Goal: Use online tool/utility: Utilize a website feature to perform a specific function

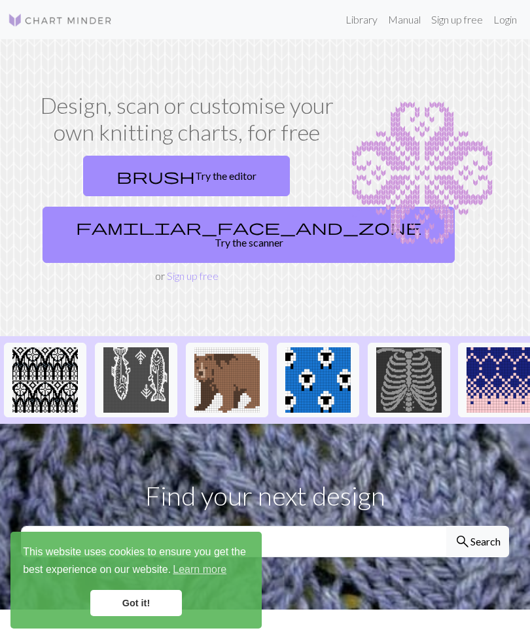
click at [221, 221] on link "familiar_face_and_zone Try the scanner" at bounding box center [249, 235] width 412 height 56
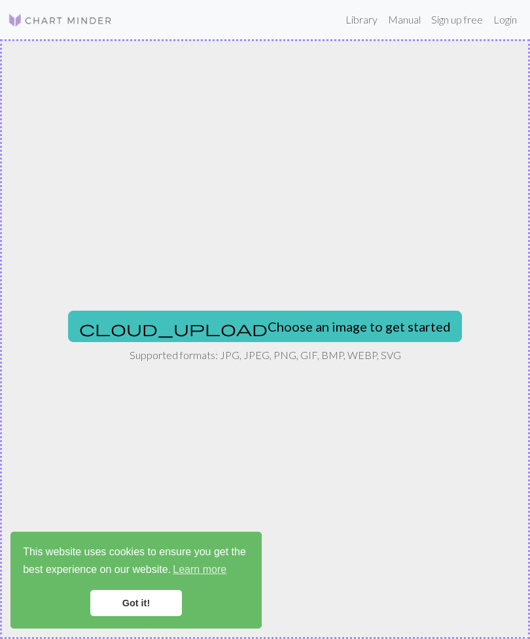
click at [319, 328] on button "cloud_upload Choose an image to get started" at bounding box center [265, 326] width 394 height 31
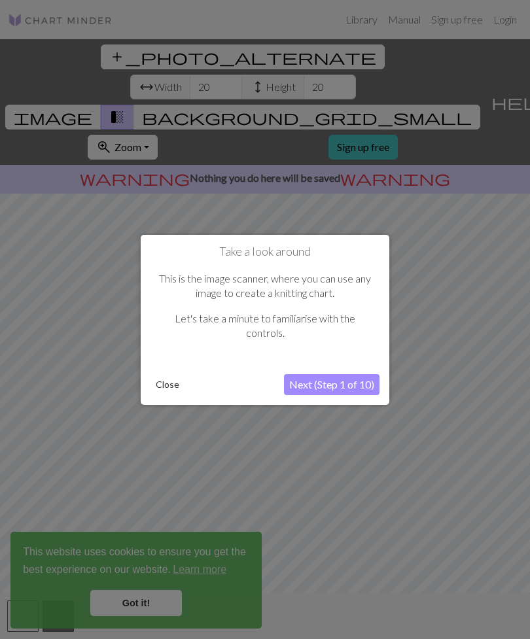
click at [342, 383] on button "Next (Step 1 of 10)" at bounding box center [332, 384] width 96 height 21
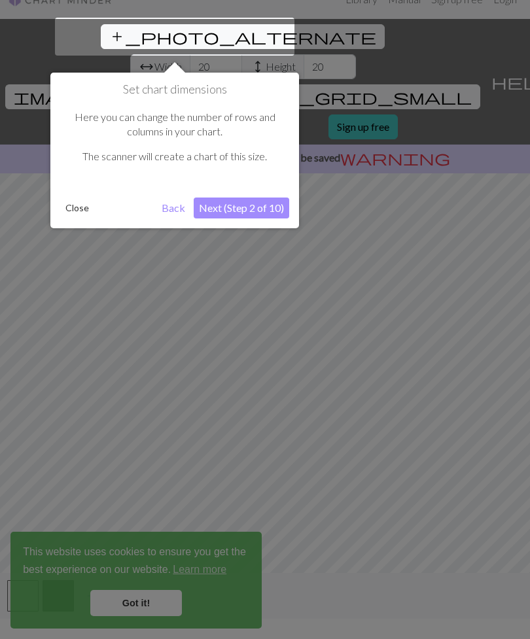
scroll to position [25, 0]
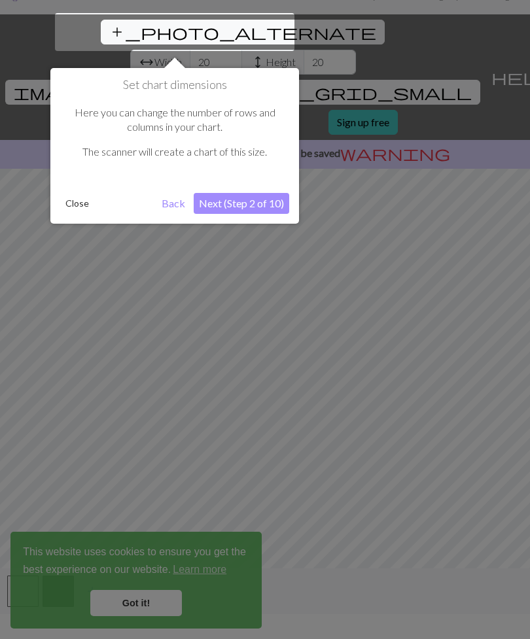
click at [256, 198] on button "Next (Step 2 of 10)" at bounding box center [242, 203] width 96 height 21
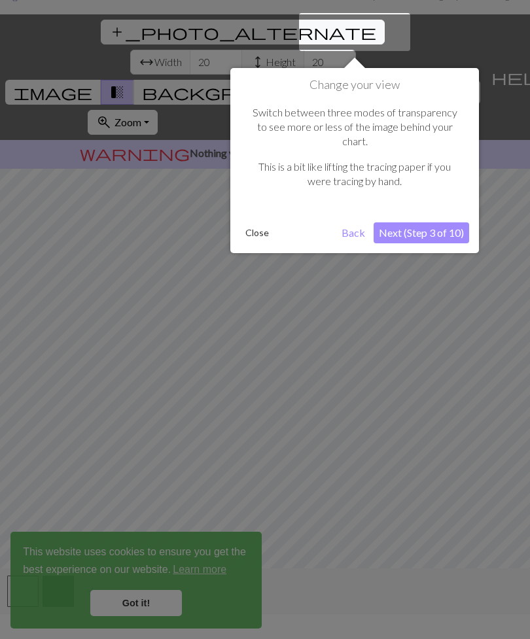
click at [420, 222] on button "Next (Step 3 of 10)" at bounding box center [422, 232] width 96 height 21
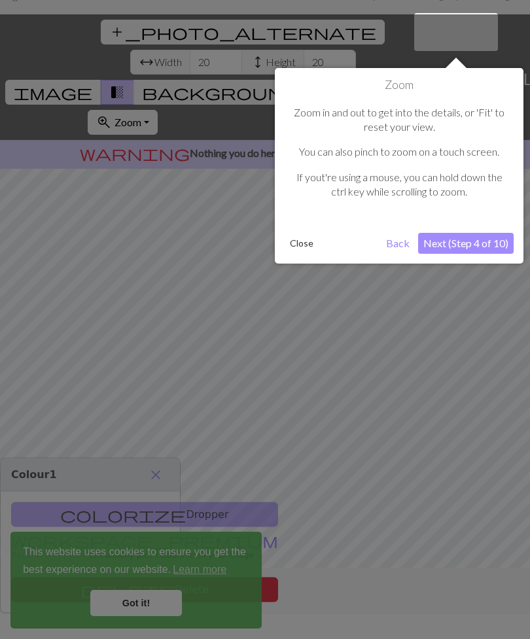
click at [447, 236] on button "Next (Step 4 of 10)" at bounding box center [466, 243] width 96 height 21
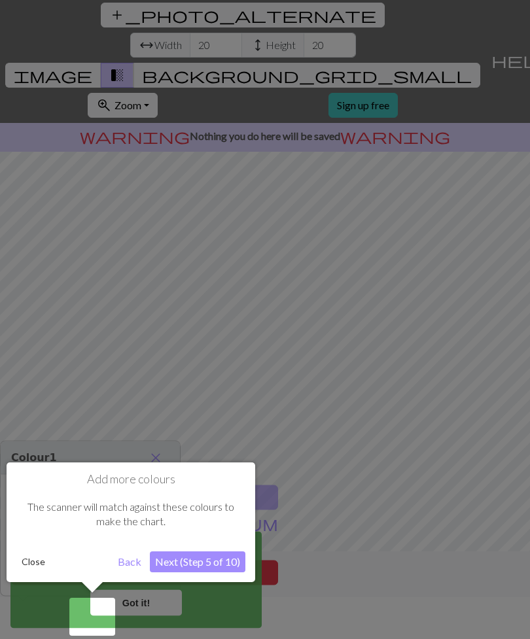
scroll to position [43, 0]
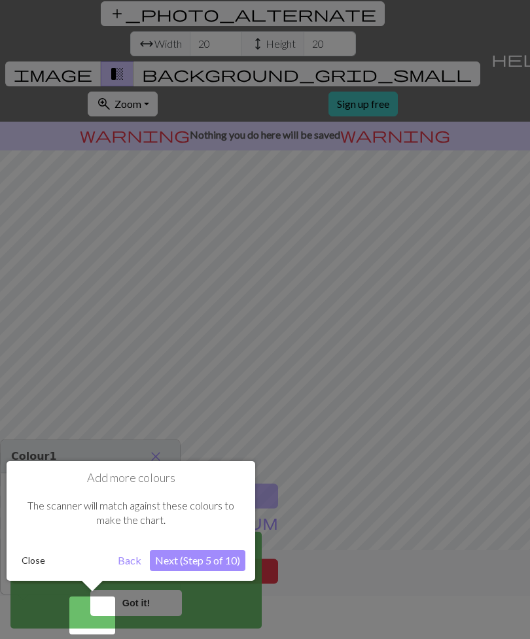
click at [224, 558] on button "Next (Step 5 of 10)" at bounding box center [198, 560] width 96 height 21
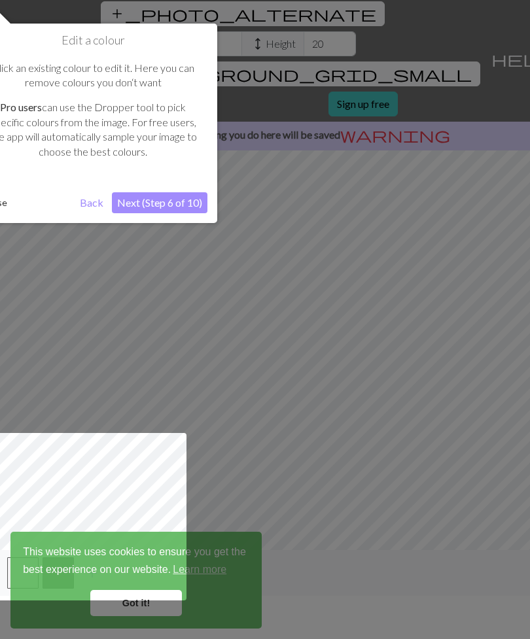
click at [169, 198] on button "Next (Step 6 of 10)" at bounding box center [160, 202] width 96 height 21
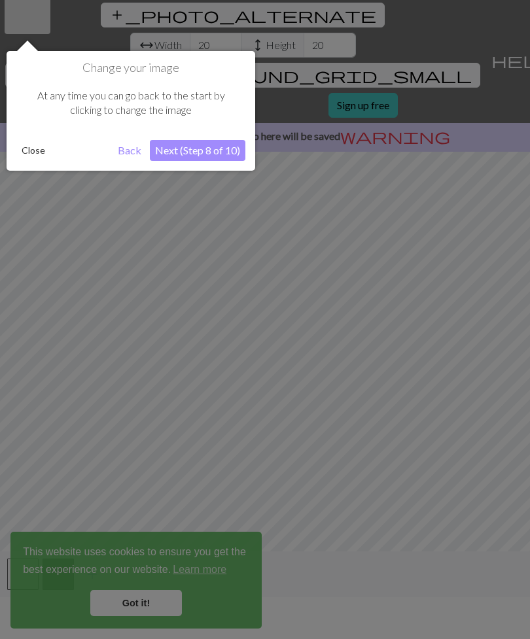
scroll to position [25, 0]
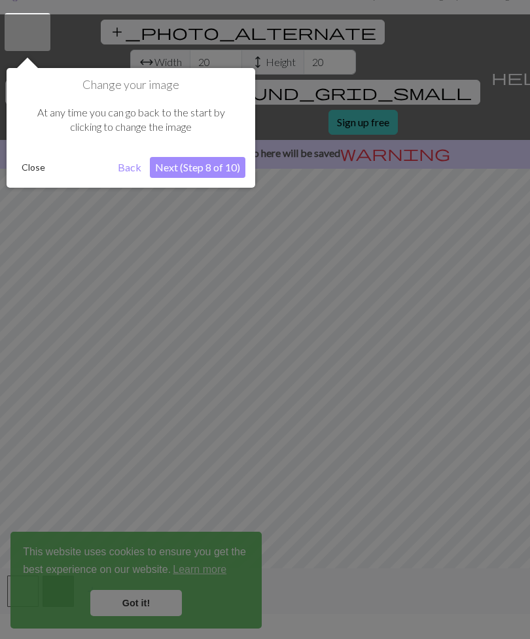
click at [215, 165] on button "Next (Step 8 of 10)" at bounding box center [198, 167] width 96 height 21
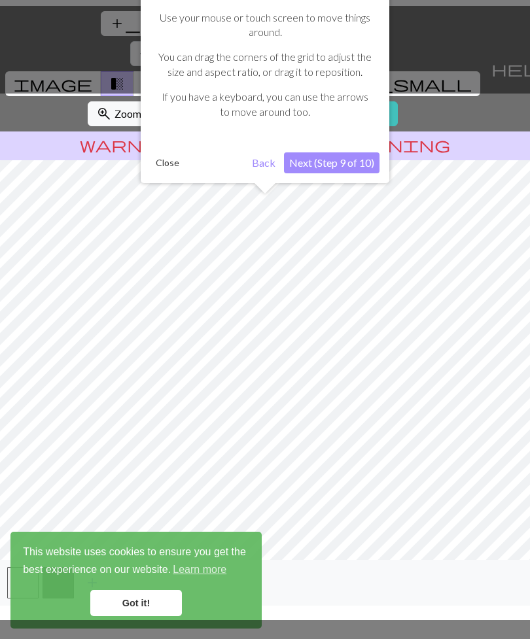
scroll to position [43, 0]
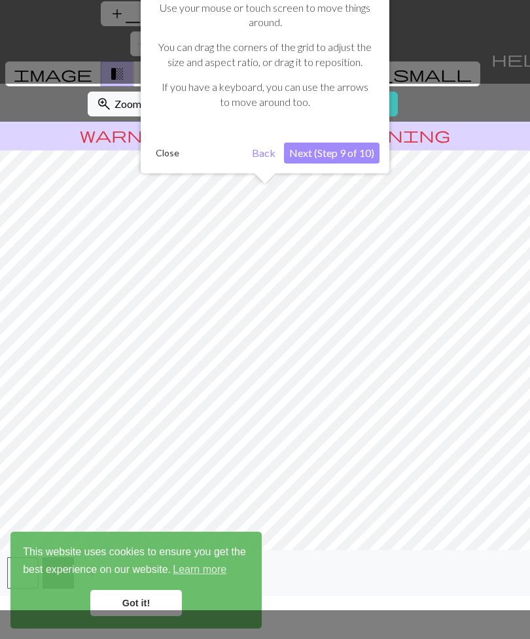
click at [358, 144] on button "Next (Step 9 of 10)" at bounding box center [332, 153] width 96 height 21
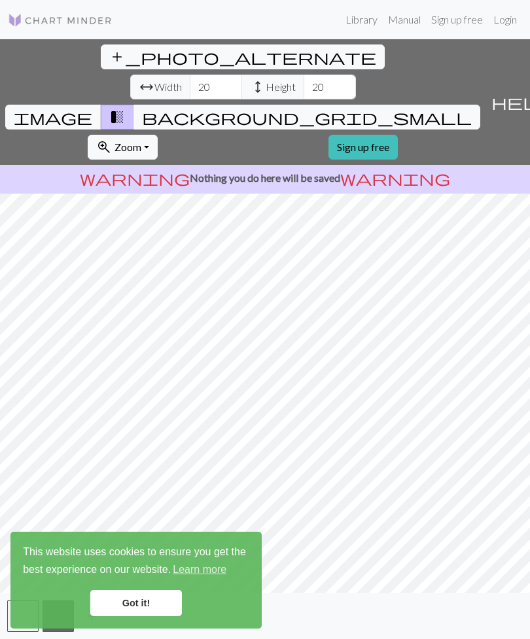
click at [154, 597] on link "Got it!" at bounding box center [136, 603] width 92 height 26
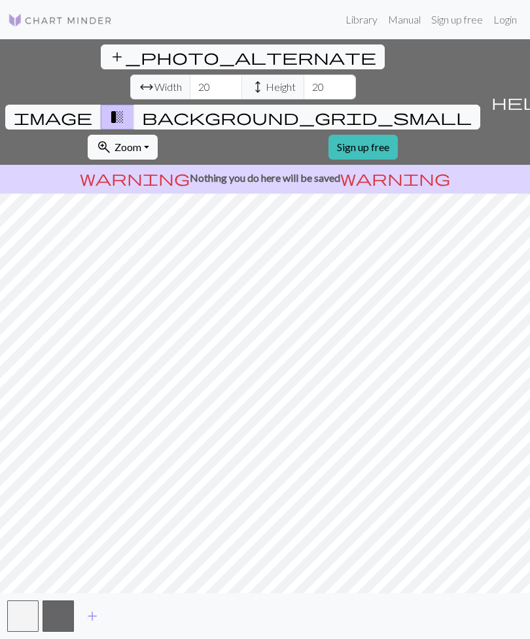
click at [92, 108] on span "image" at bounding box center [53, 117] width 79 height 18
click at [389, 108] on span "background_grid_small" at bounding box center [307, 117] width 330 height 18
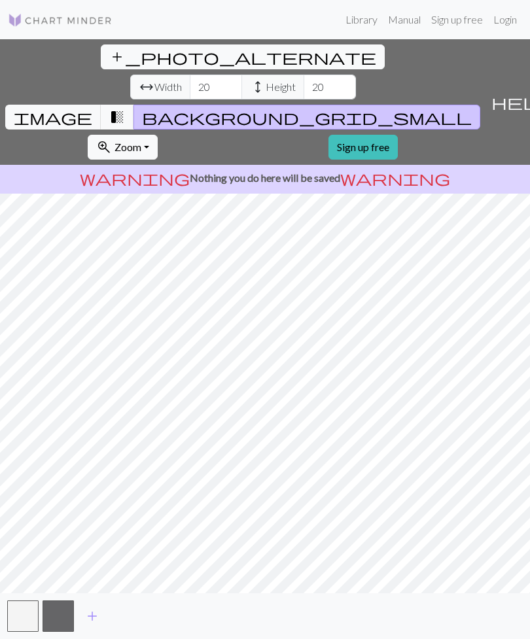
click at [125, 108] on span "transition_fade" at bounding box center [117, 117] width 16 height 18
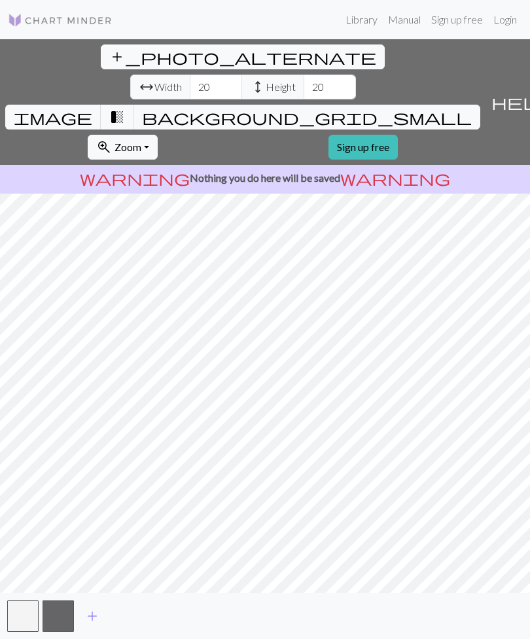
click at [391, 108] on span "background_grid_small" at bounding box center [307, 117] width 330 height 18
